Goal: Check status: Check status

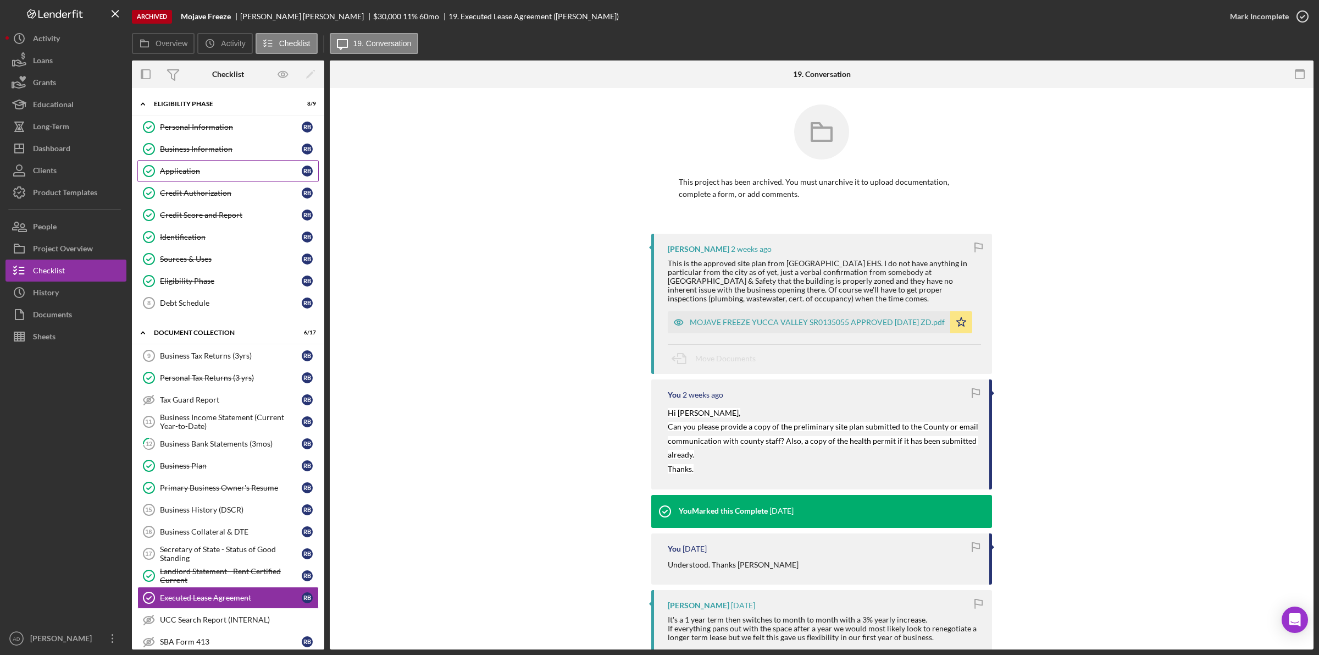
click at [201, 174] on div "Application" at bounding box center [231, 171] width 142 height 9
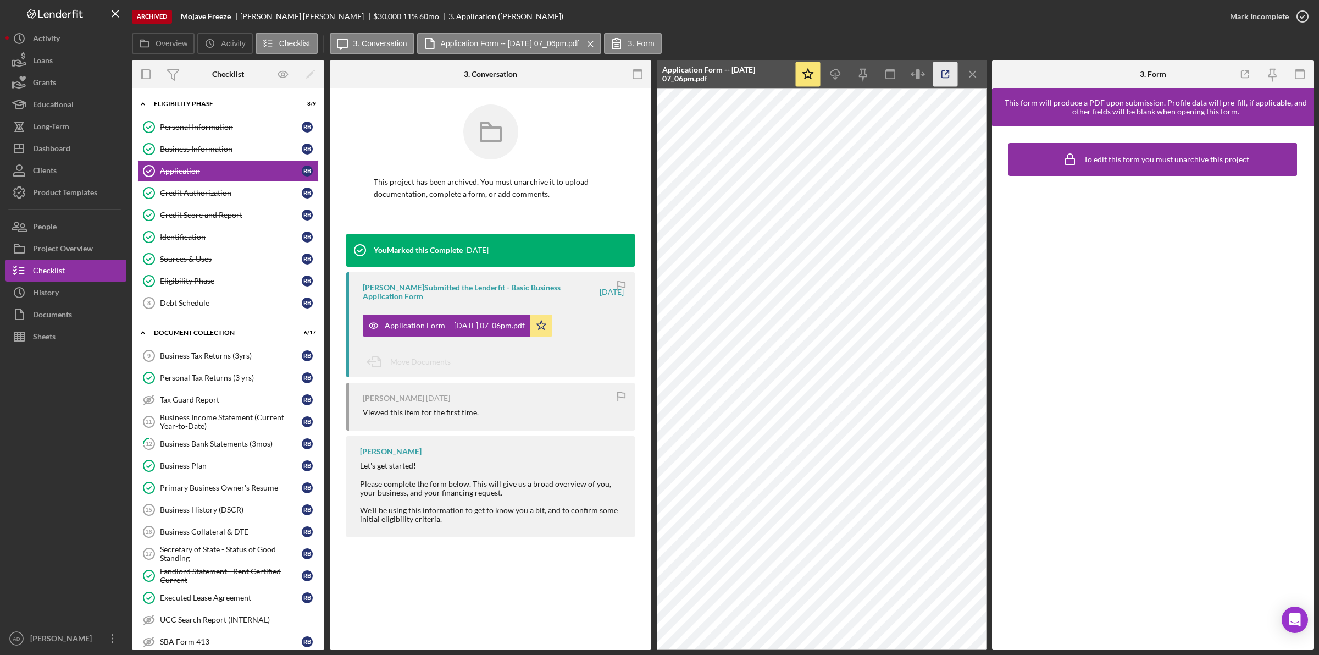
click at [942, 74] on icon "button" at bounding box center [945, 74] width 7 height 7
click at [187, 239] on div "Identification" at bounding box center [231, 237] width 142 height 9
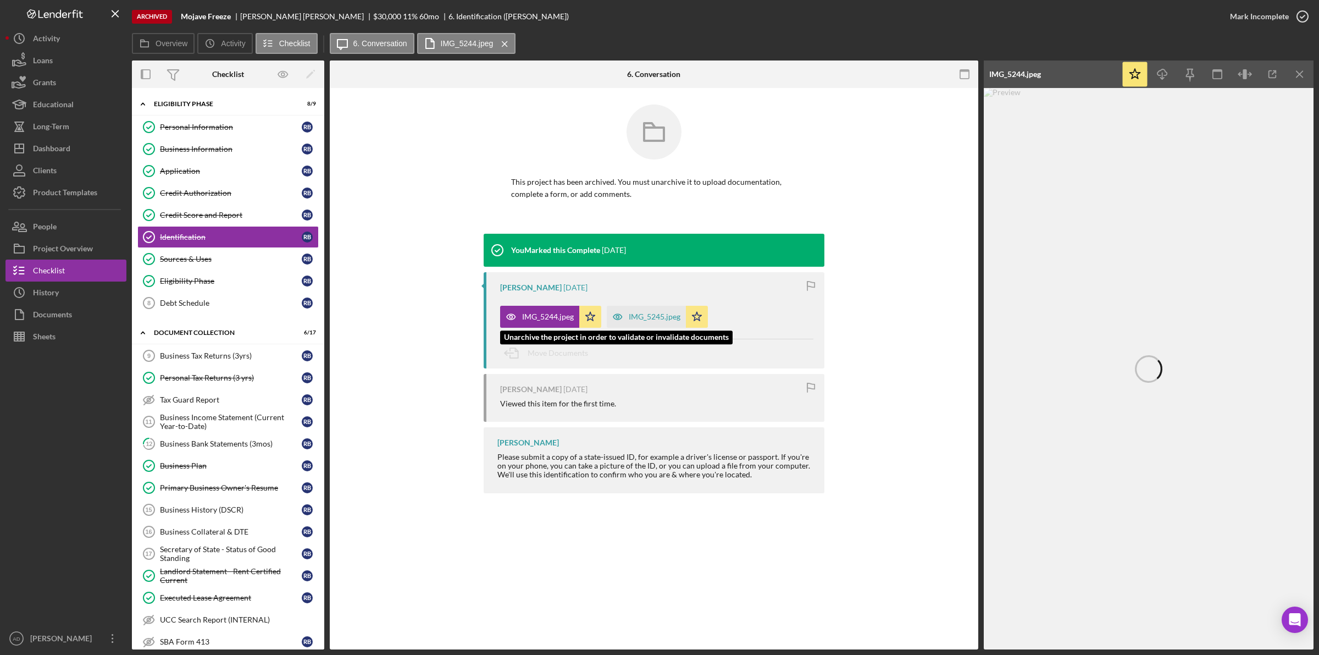
click at [551, 312] on div "IMG_5244.jpeg" at bounding box center [548, 316] width 52 height 9
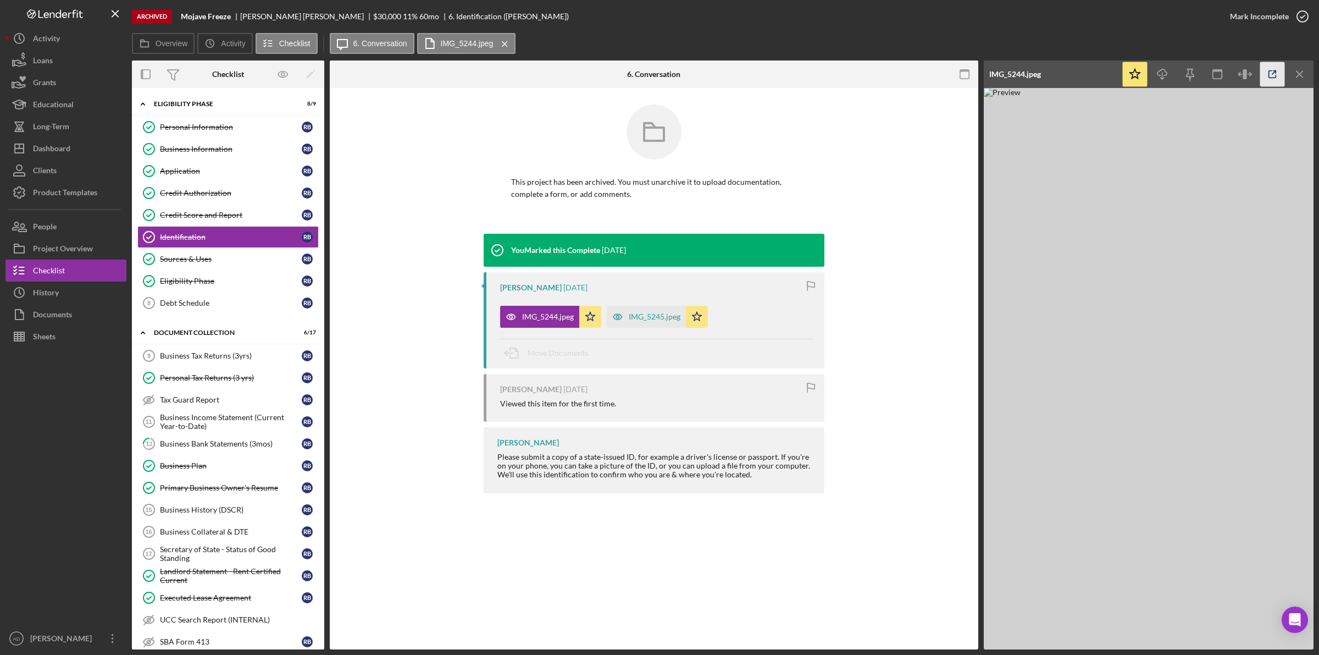
click at [1274, 73] on line "button" at bounding box center [1274, 72] width 3 height 3
